Goal: Register for event/course

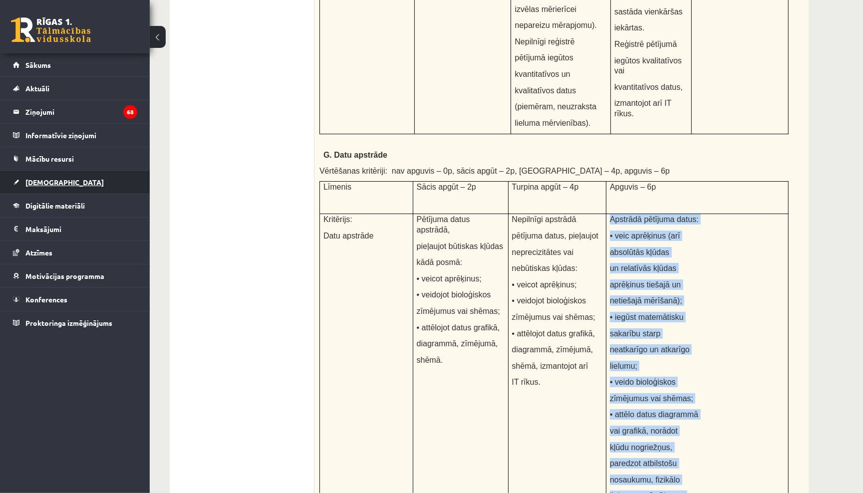
scroll to position [0, 10]
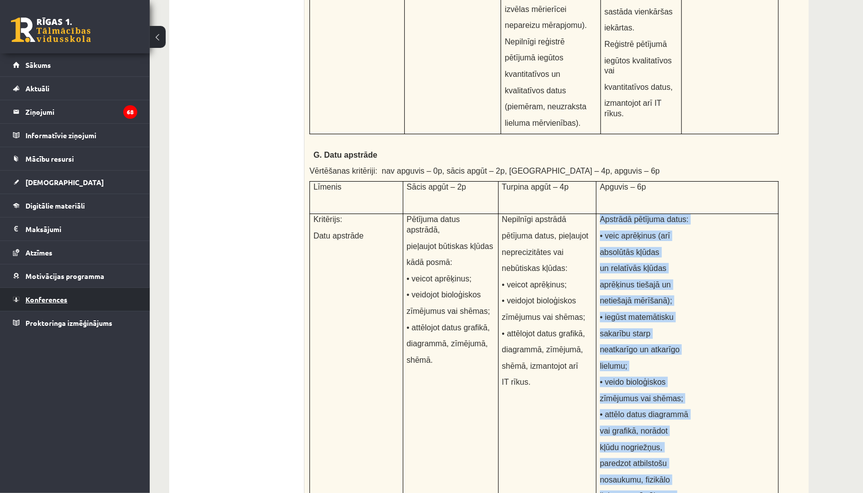
click at [58, 293] on link "Konferences" at bounding box center [75, 299] width 124 height 23
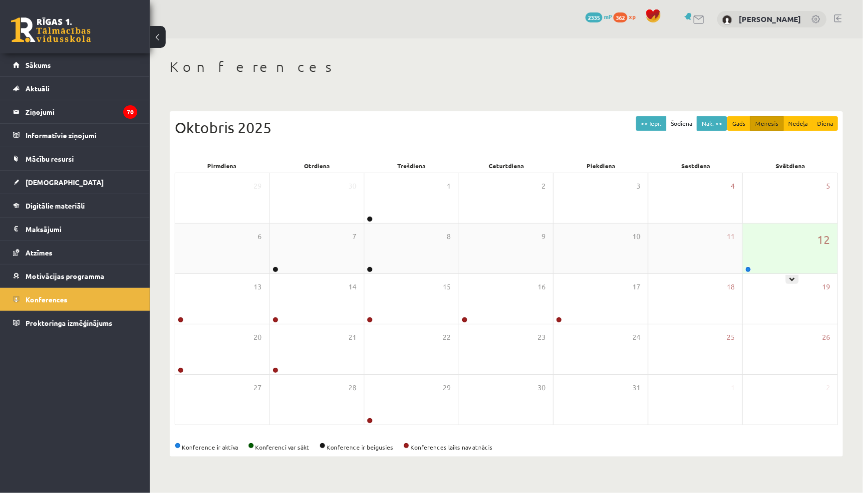
click at [766, 248] on div "12" at bounding box center [790, 249] width 95 height 50
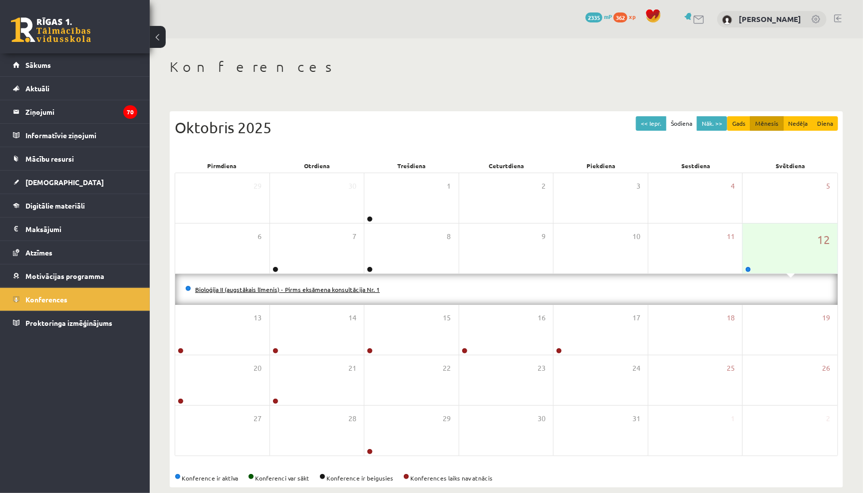
click at [338, 287] on link "Bioloģija II (augstākais līmenis) - Pirms eksāmena konsultācija Nr. 1" at bounding box center [287, 289] width 185 height 8
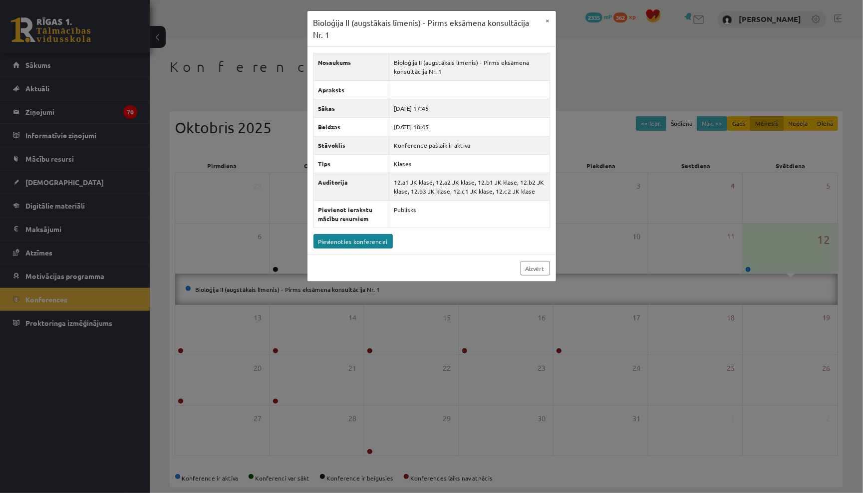
click at [363, 239] on link "Pievienoties konferencei" at bounding box center [352, 241] width 79 height 14
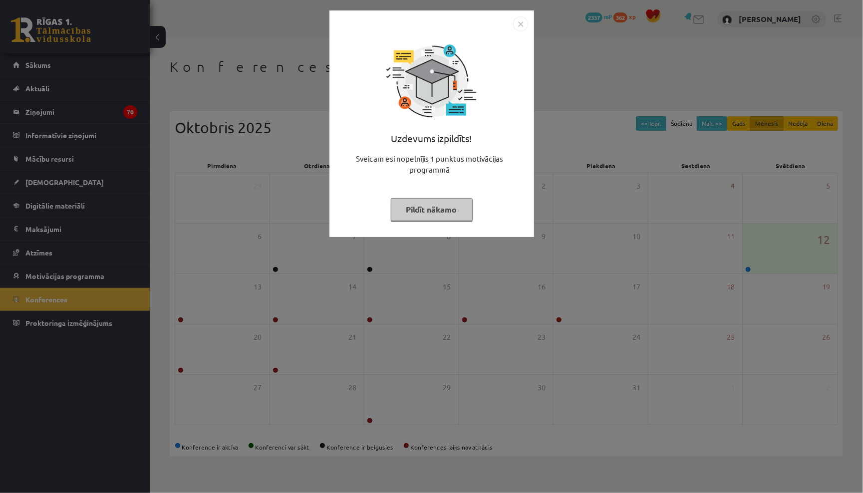
click at [398, 204] on button "Pildīt nākamo" at bounding box center [432, 209] width 82 height 23
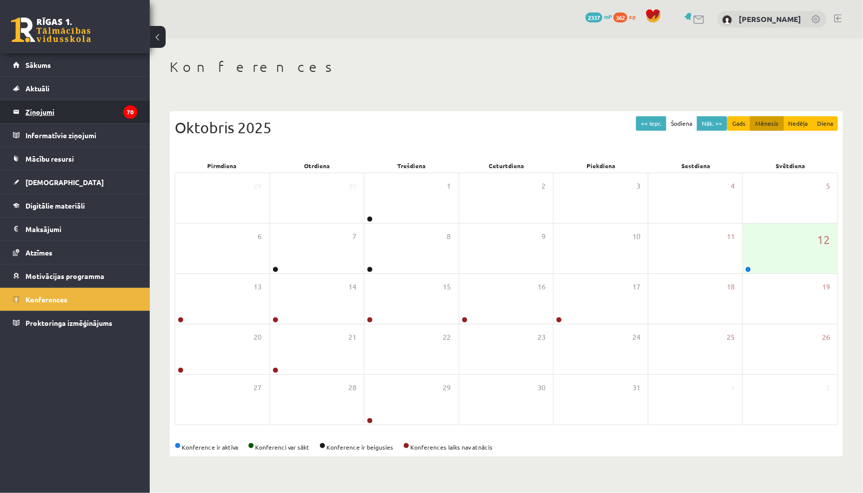
click at [97, 109] on legend "Ziņojumi 70" at bounding box center [81, 111] width 112 height 23
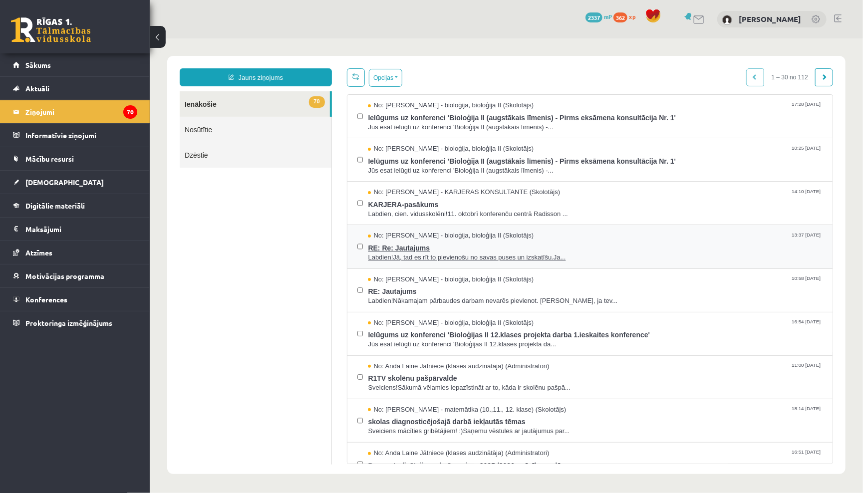
click at [419, 246] on span "RE: Re: Jautajums" at bounding box center [594, 246] width 455 height 12
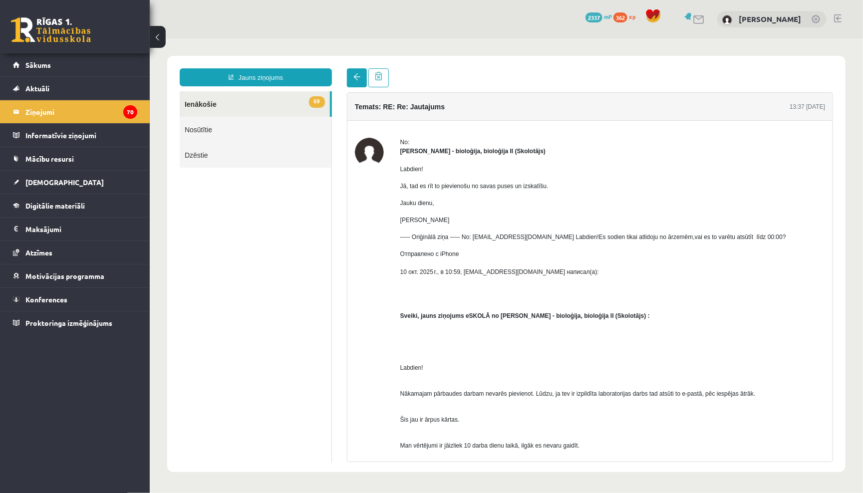
click at [356, 68] on link at bounding box center [356, 77] width 20 height 19
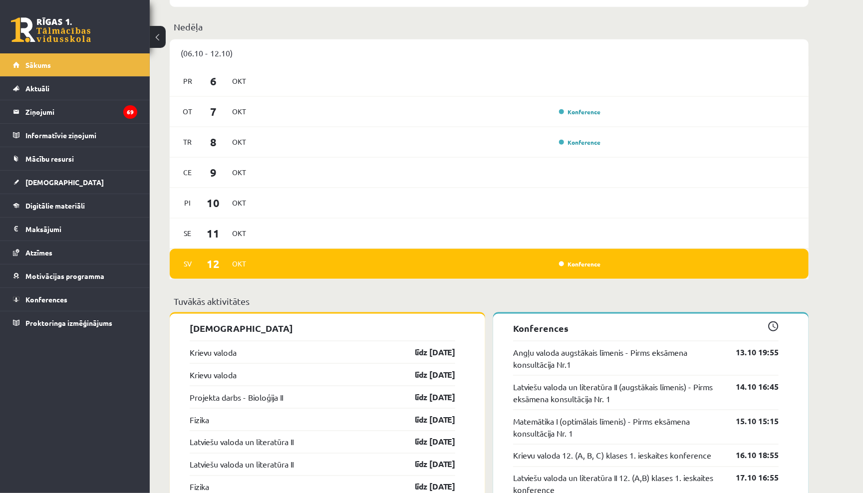
scroll to position [607, 0]
